Goal: Use online tool/utility: Use online tool/utility

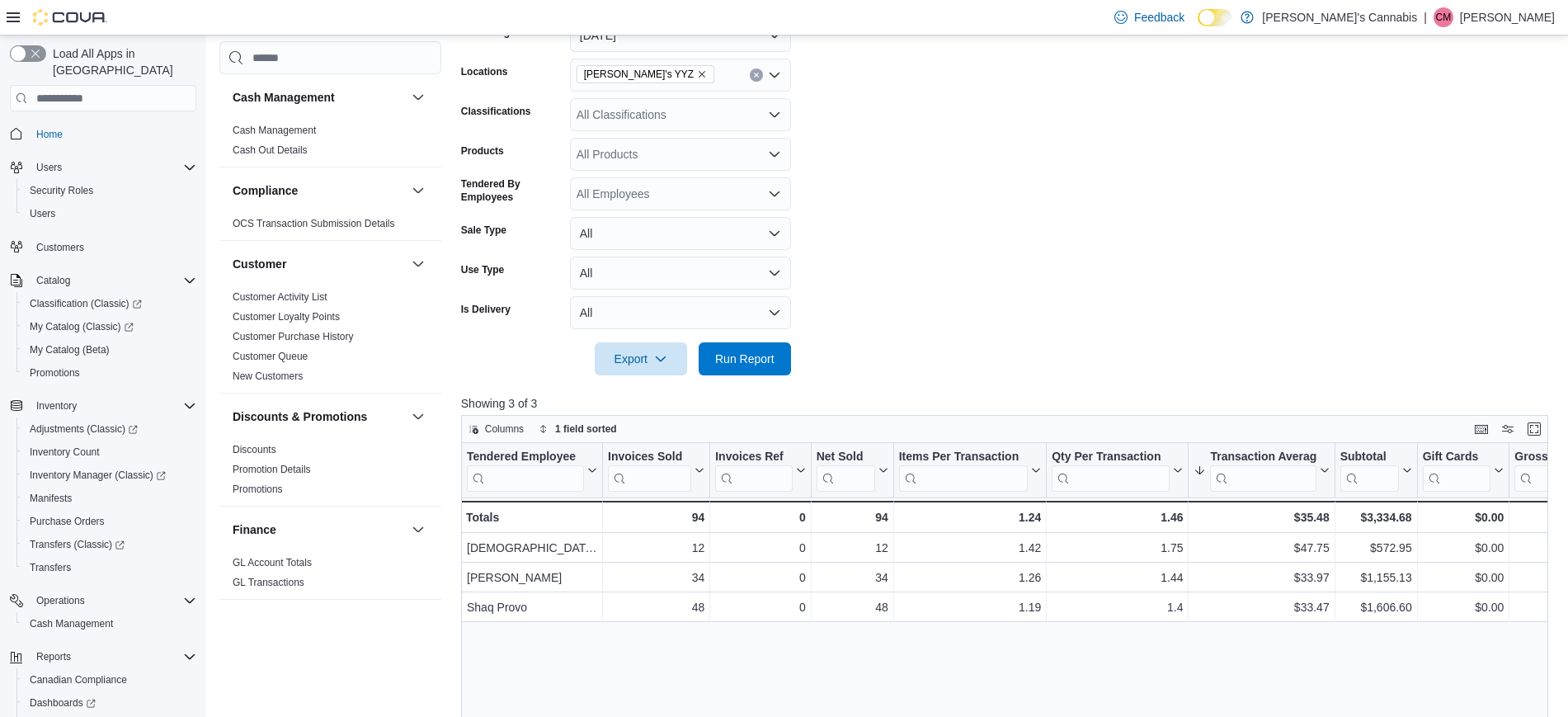
scroll to position [906, 0]
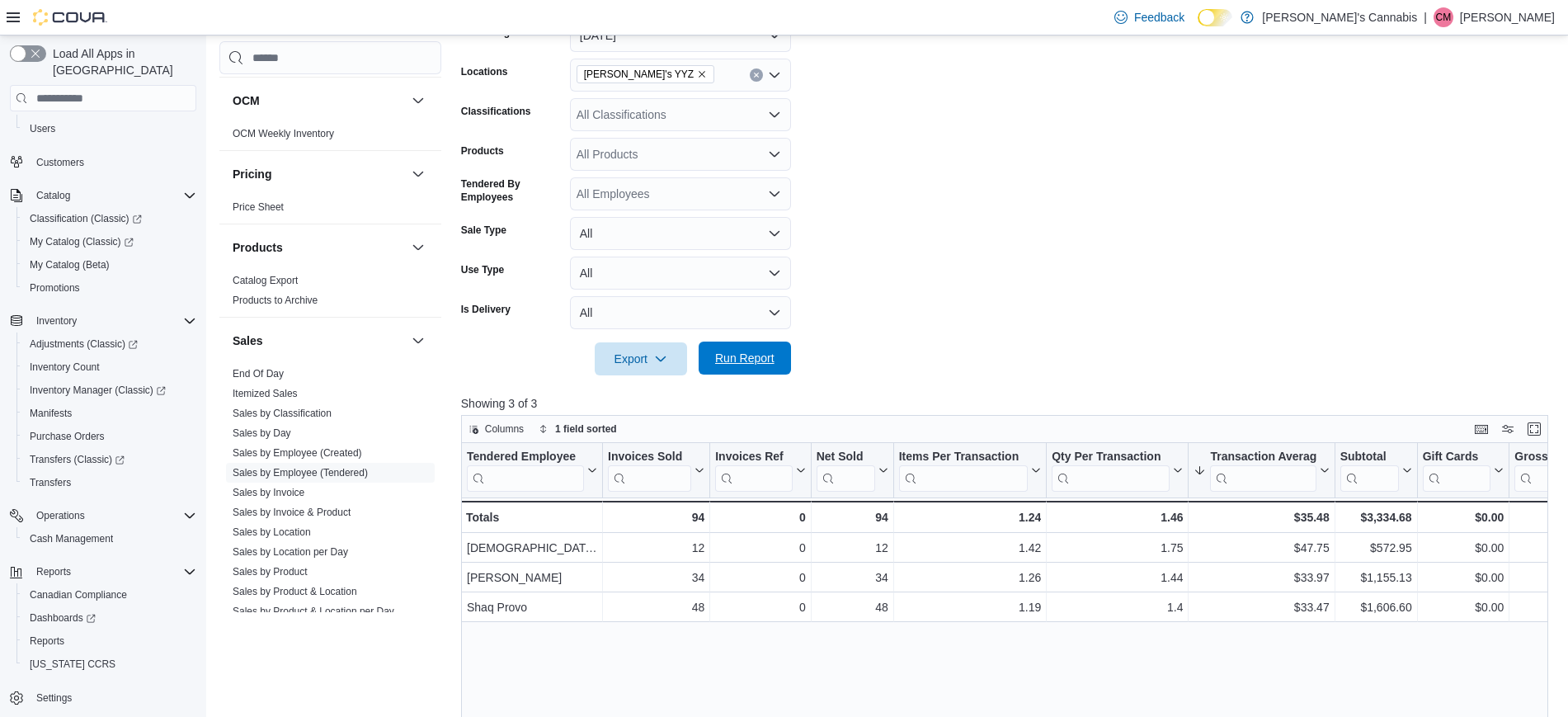
click at [751, 372] on span "Run Report" at bounding box center [745, 357] width 72 height 33
click at [883, 293] on form "Date Range [DATE] Locations MaryJane's YYZ Classifications All Classifications …" at bounding box center [1010, 187] width 1099 height 376
click at [1027, 279] on form "Date Range [DATE] Locations MaryJane's YYZ Classifications All Classifications …" at bounding box center [1010, 187] width 1099 height 376
click at [868, 279] on form "Date Range [DATE] Locations MaryJane's YYZ Classifications All Classifications …" at bounding box center [1010, 187] width 1099 height 376
click at [745, 349] on span "Run Report" at bounding box center [745, 357] width 72 height 33
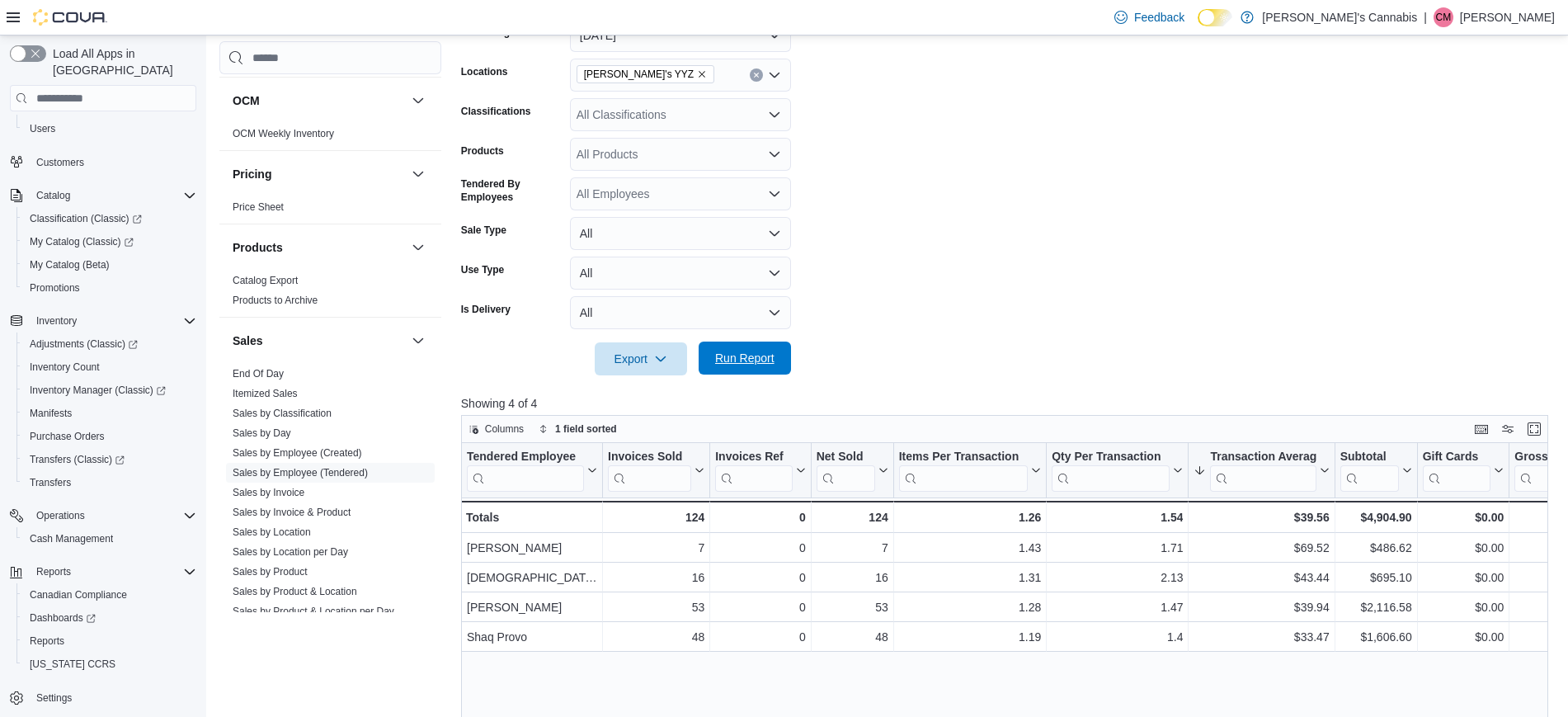
click at [745, 349] on span "Run Report" at bounding box center [745, 357] width 72 height 33
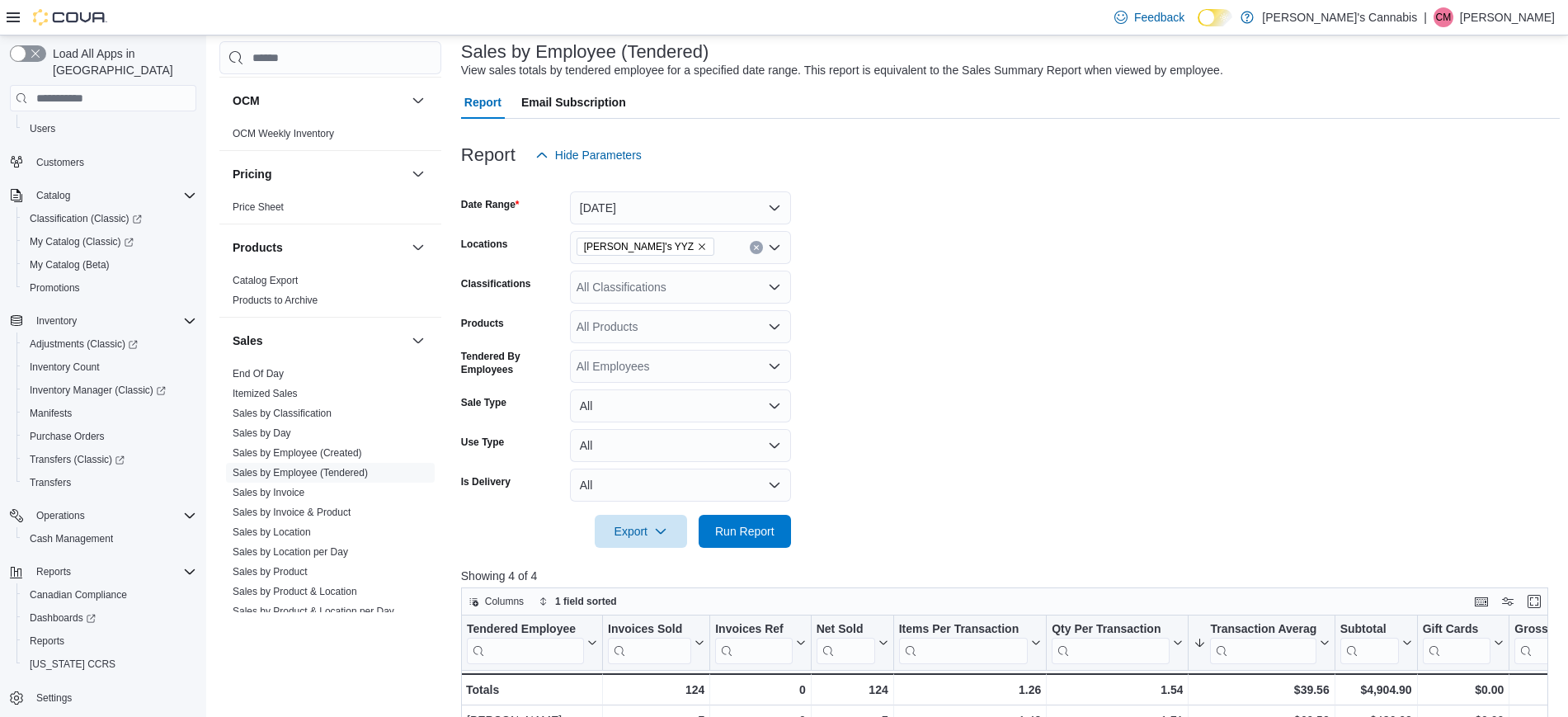
scroll to position [95, 0]
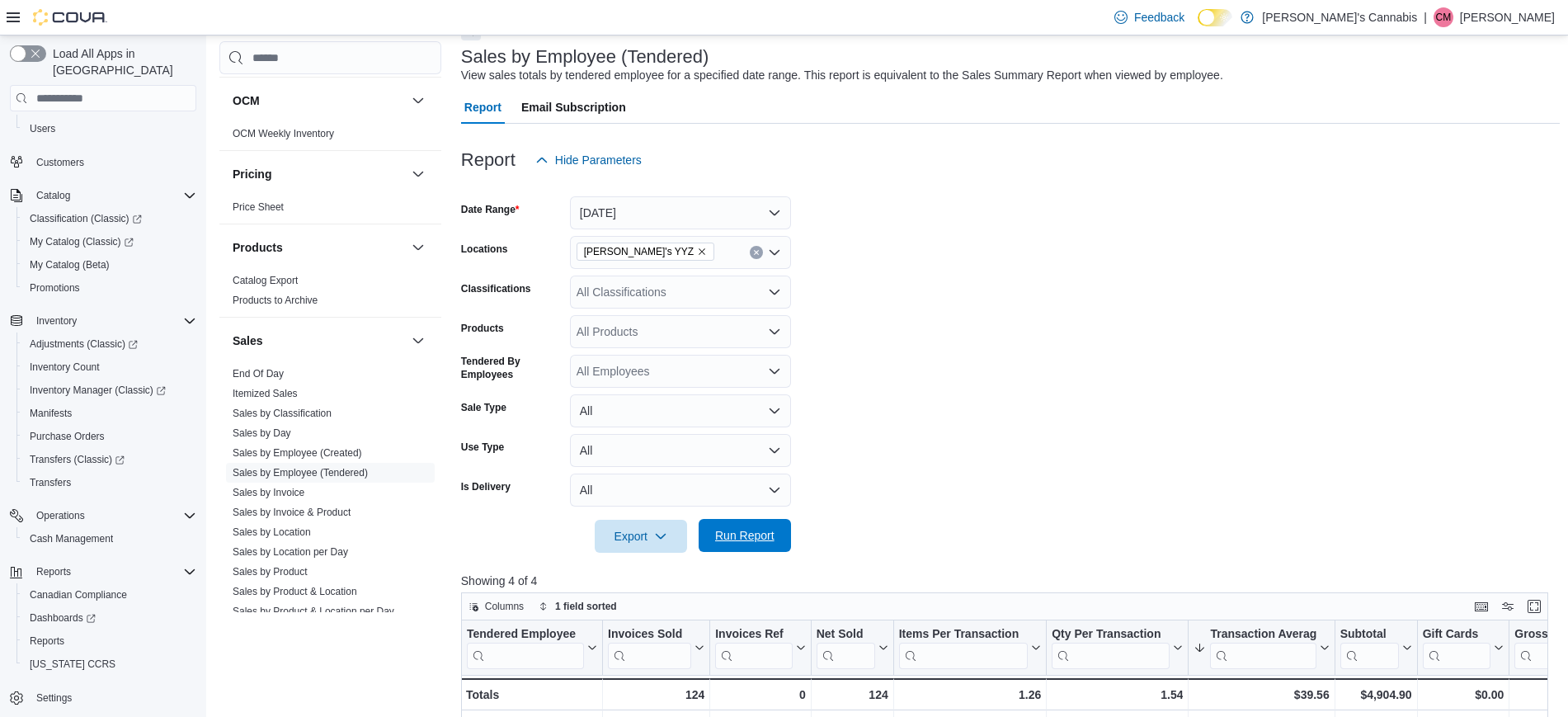
click at [765, 530] on span "Run Report" at bounding box center [745, 535] width 60 height 17
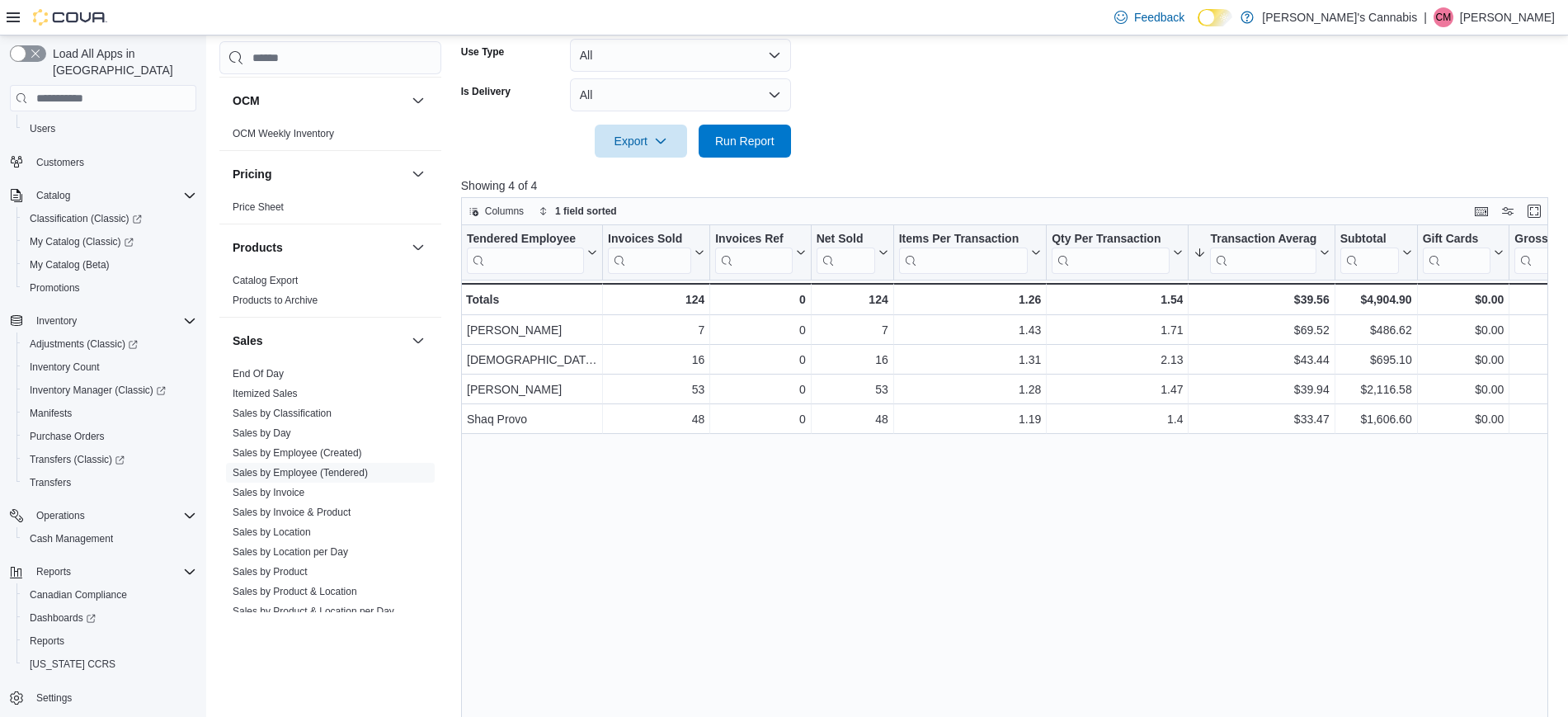
scroll to position [482, 0]
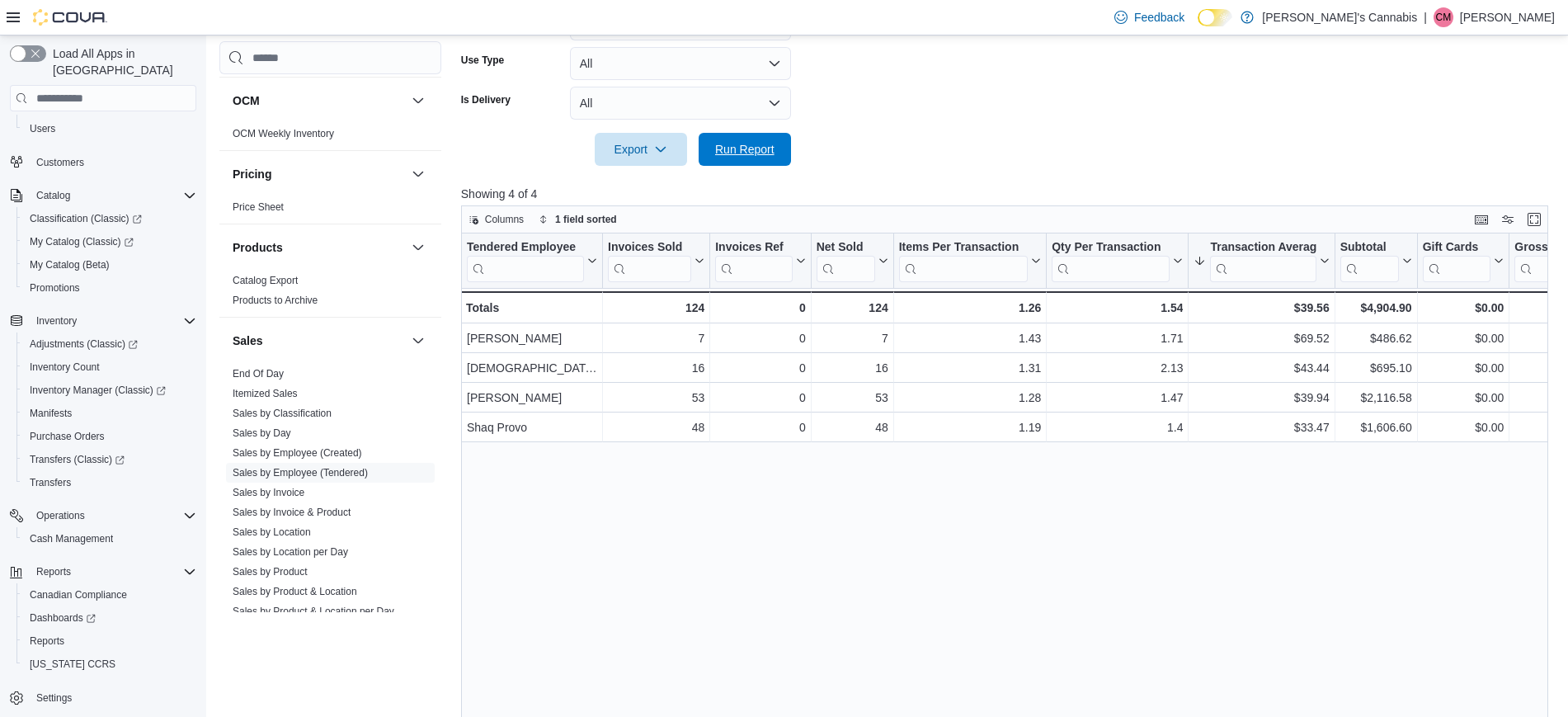
click at [759, 133] on div "Export Run Report" at bounding box center [626, 149] width 330 height 33
click at [759, 146] on span "Run Report" at bounding box center [745, 149] width 60 height 17
click at [736, 150] on span "Run Report" at bounding box center [745, 149] width 60 height 17
click at [725, 152] on span "Run Report" at bounding box center [745, 149] width 60 height 17
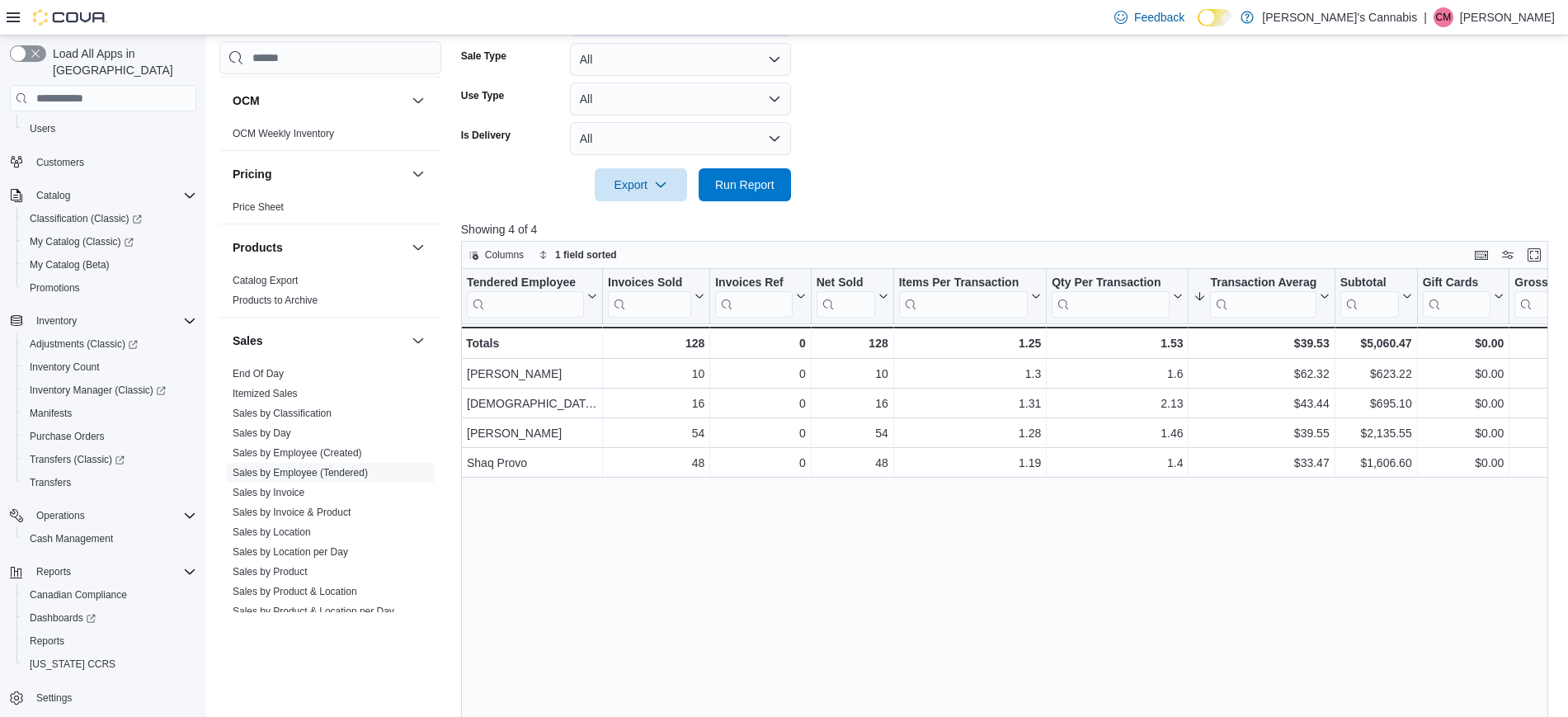
scroll to position [448, 0]
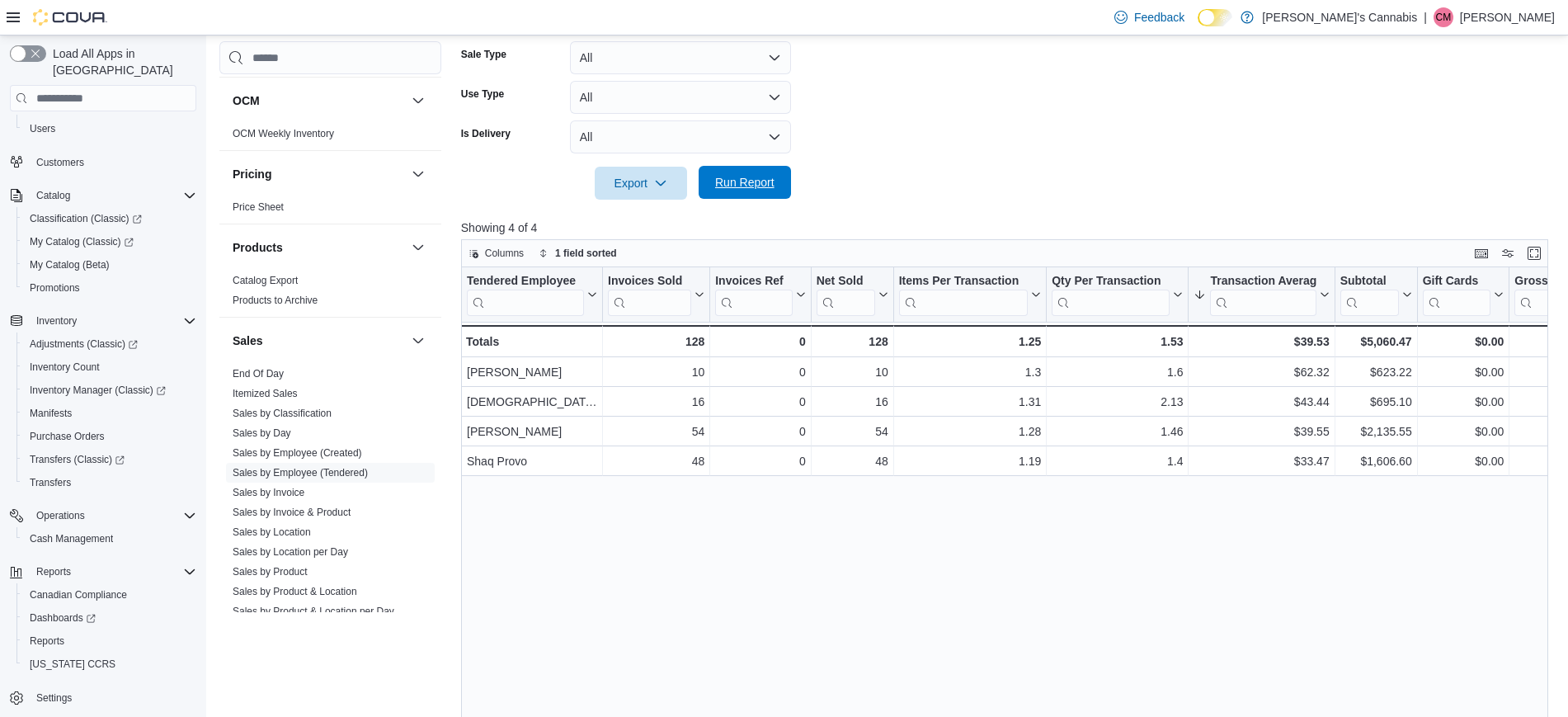
click at [734, 166] on span "Run Report" at bounding box center [745, 182] width 72 height 33
click at [1037, 125] on form "Date Range [DATE] Locations MaryJane's YYZ Classifications All Classifications …" at bounding box center [1010, 11] width 1099 height 376
